Goal: Download file/media

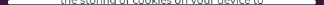
scroll to position [68, 0]
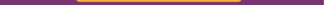
scroll to position [1329, 0]
